Goal: Task Accomplishment & Management: Use online tool/utility

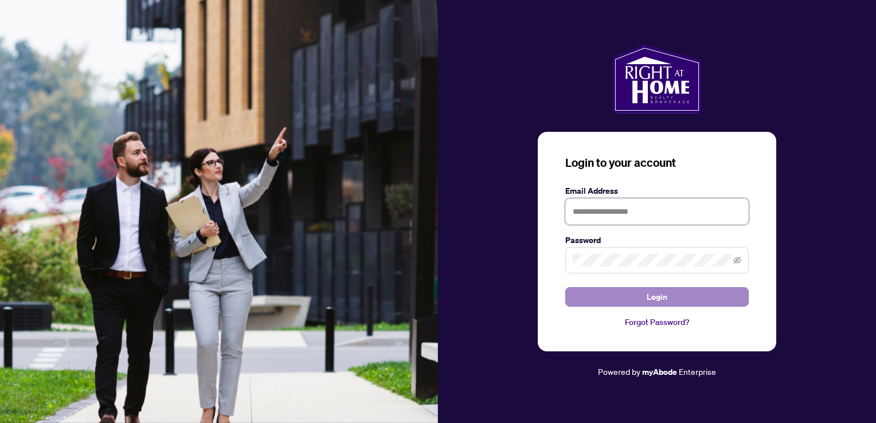
type input "**********"
click at [650, 296] on span "Login" at bounding box center [656, 297] width 21 height 18
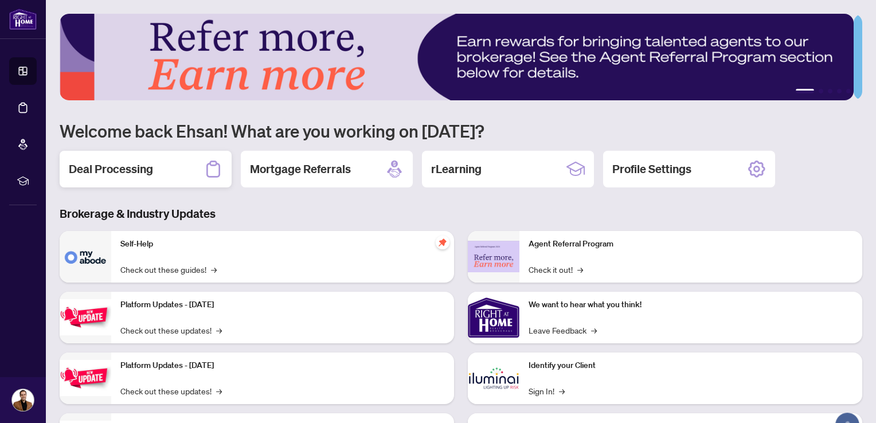
click at [120, 155] on div "Deal Processing" at bounding box center [146, 169] width 172 height 37
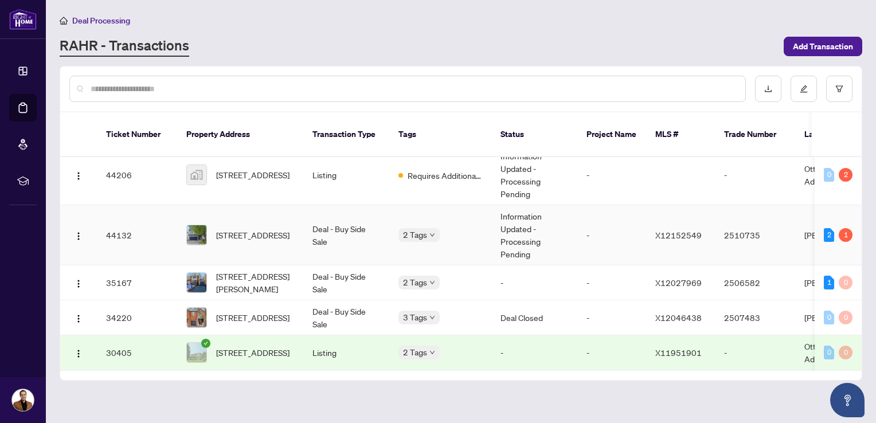
scroll to position [124, 0]
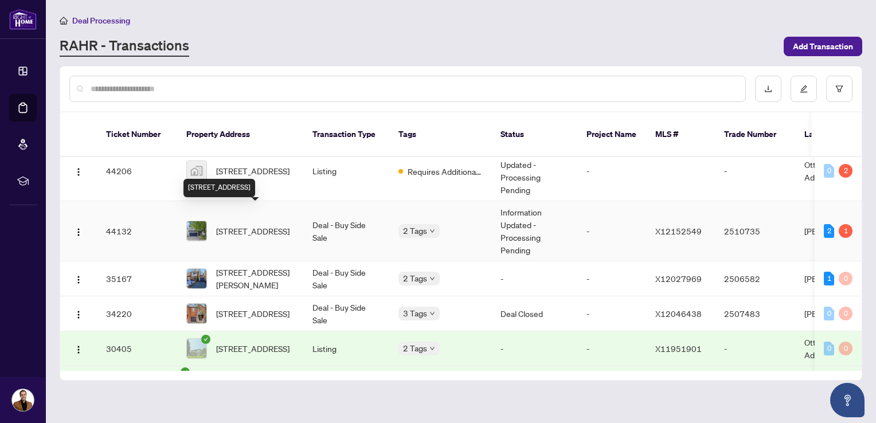
click at [248, 225] on span "[STREET_ADDRESS]" at bounding box center [252, 231] width 73 height 13
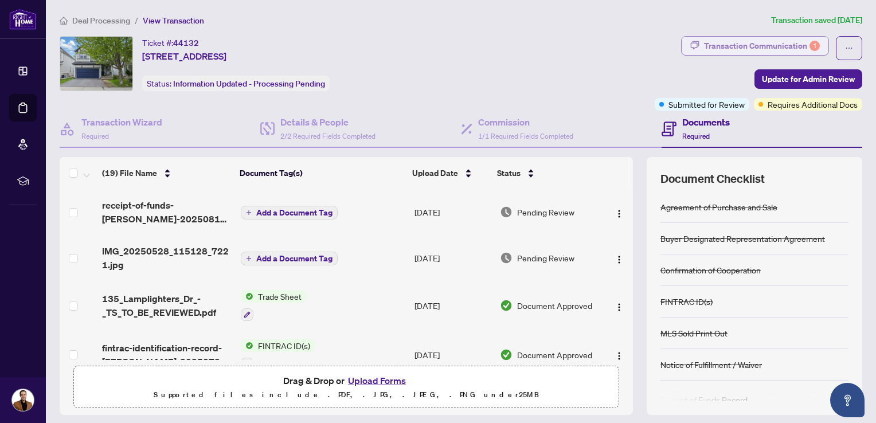
click at [774, 47] on div "Transaction Communication 1" at bounding box center [762, 46] width 116 height 18
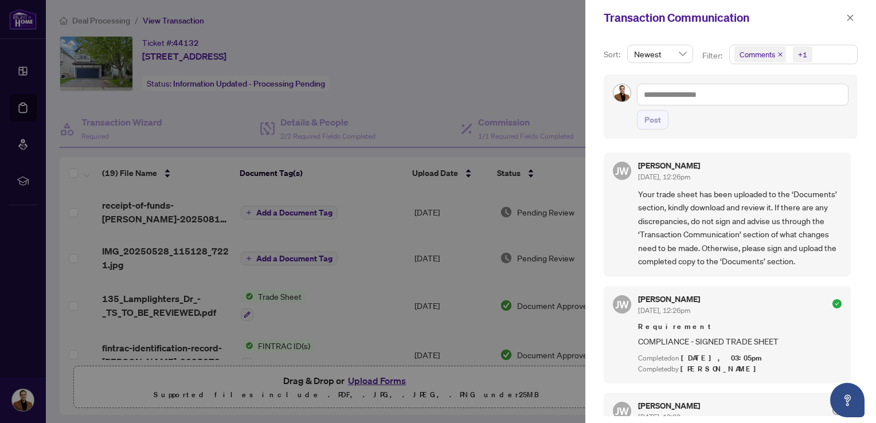
click at [780, 57] on icon "close" at bounding box center [780, 55] width 6 height 6
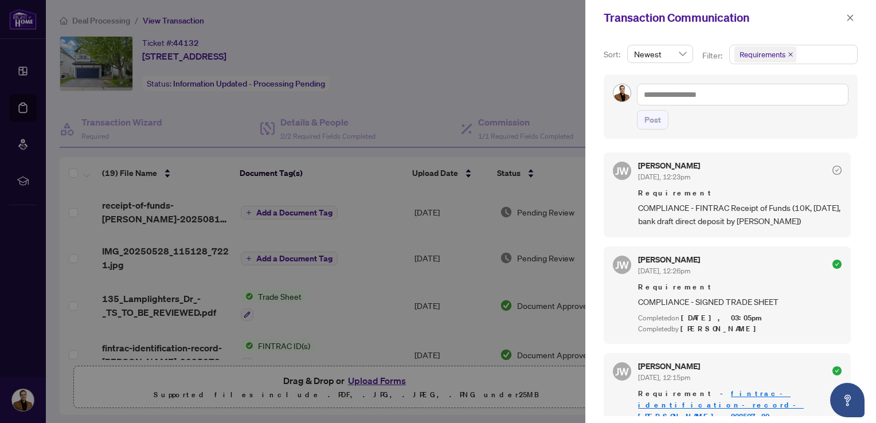
click at [500, 73] on div at bounding box center [438, 211] width 876 height 423
click at [854, 15] on button "button" at bounding box center [849, 18] width 15 height 14
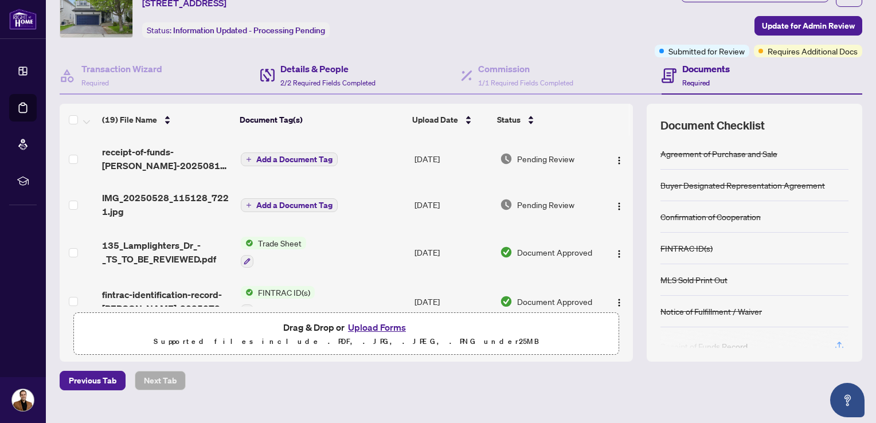
scroll to position [54, 0]
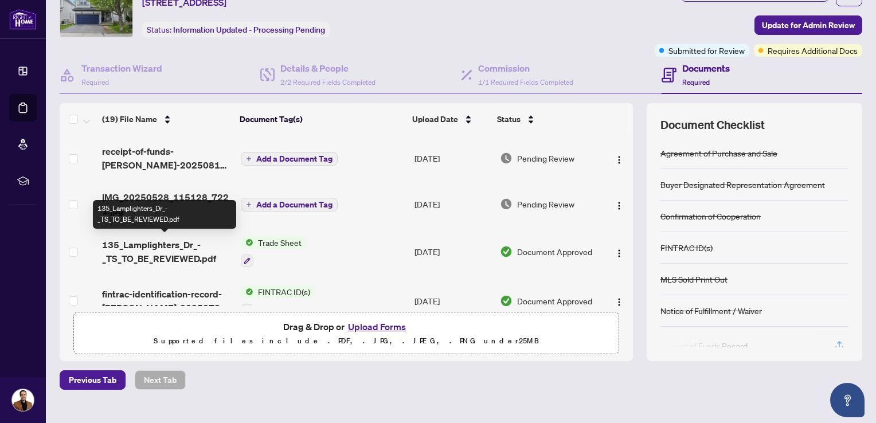
click at [142, 255] on span "135_Lamplighters_Dr_-_TS_TO_BE_REVIEWED.pdf" at bounding box center [167, 252] width 130 height 28
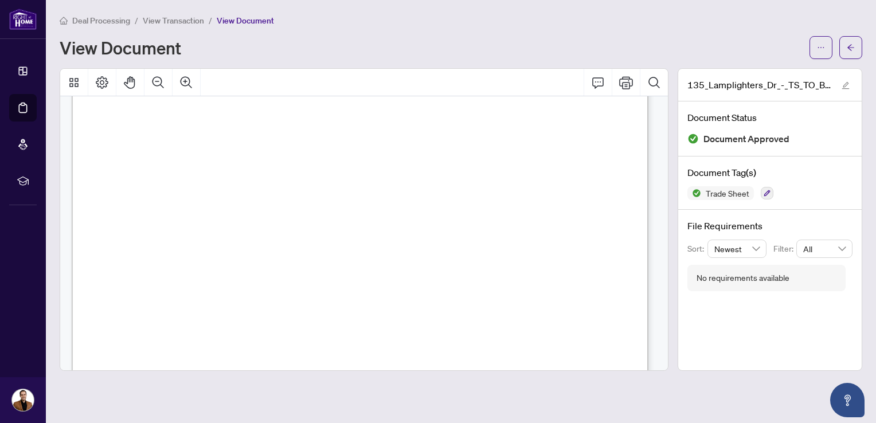
scroll to position [152, 0]
